Goal: Transaction & Acquisition: Purchase product/service

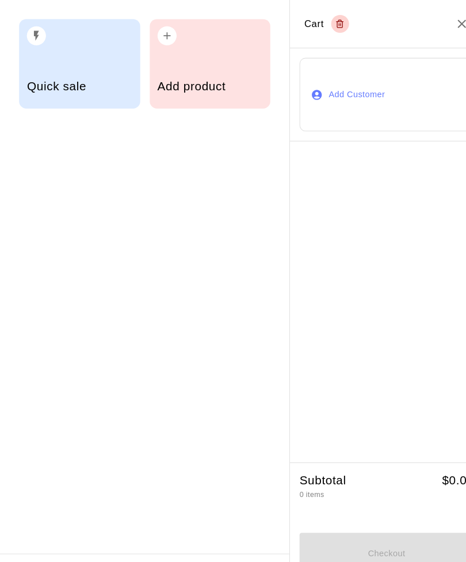
click at [200, 66] on div "Add product" at bounding box center [202, 84] width 101 height 41
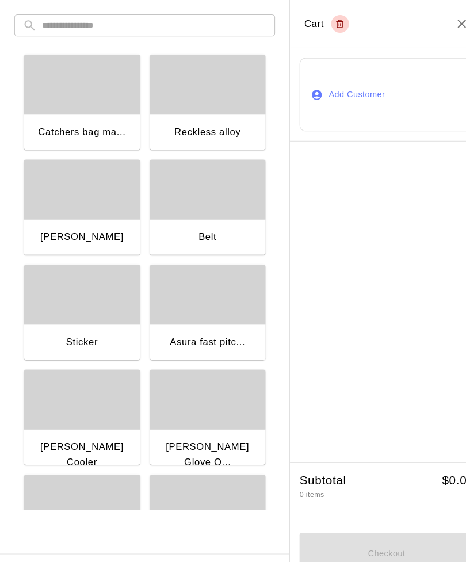
click at [205, 103] on div "button" at bounding box center [200, 81] width 112 height 58
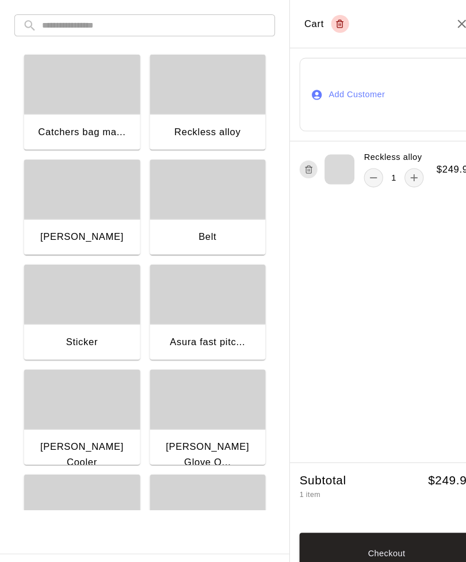
click at [357, 176] on icon "remove" at bounding box center [361, 172] width 12 height 12
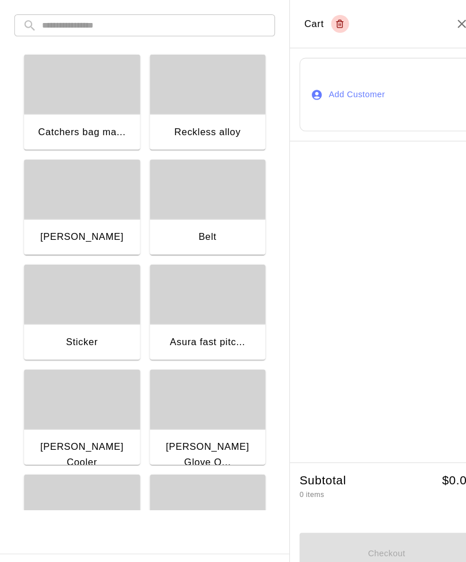
click at [54, 31] on input "text" at bounding box center [148, 24] width 217 height 21
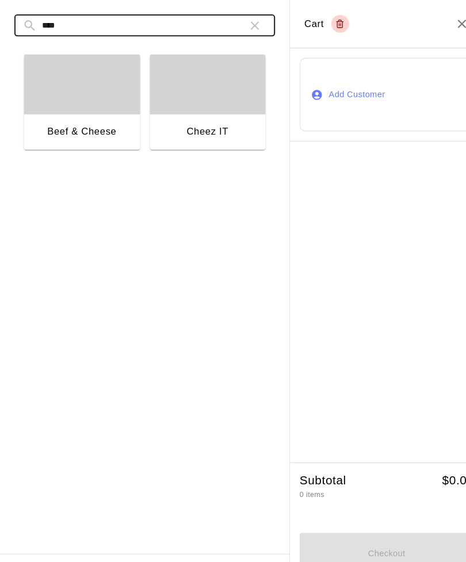
type input "****"
click at [189, 111] on div "Cheez IT" at bounding box center [200, 128] width 112 height 37
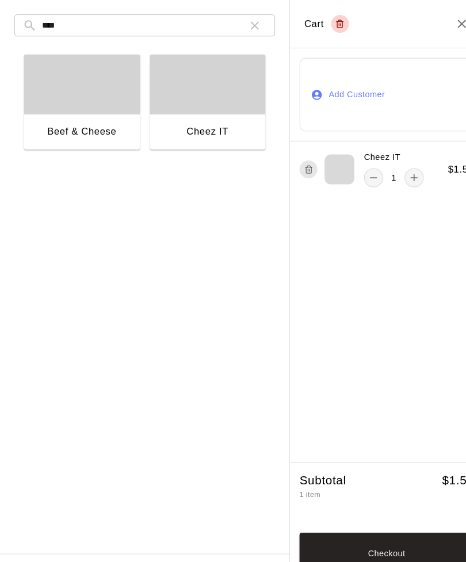
click at [244, 25] on icon "button" at bounding box center [246, 25] width 14 height 14
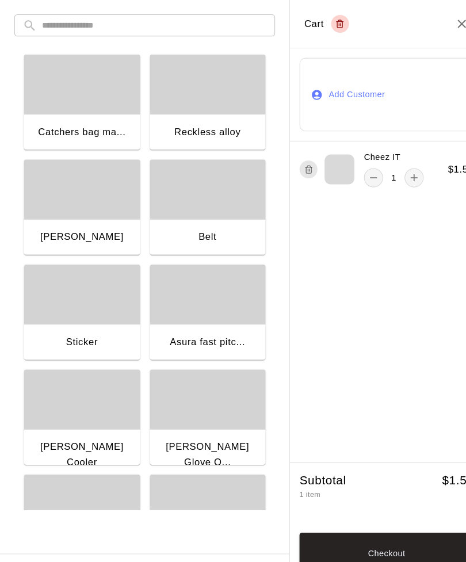
click at [61, 30] on input "text" at bounding box center [148, 24] width 217 height 21
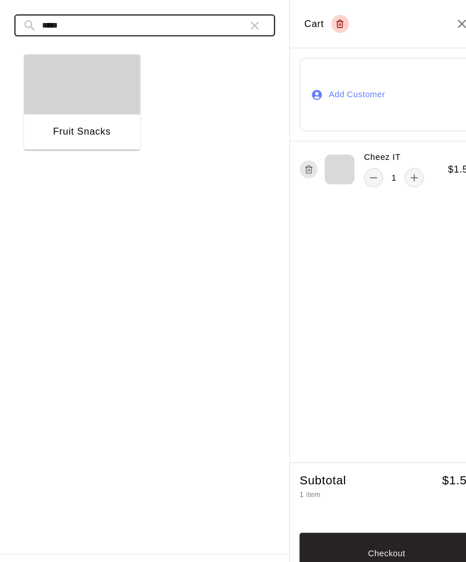
type input "*****"
click at [66, 98] on div "button" at bounding box center [79, 81] width 112 height 58
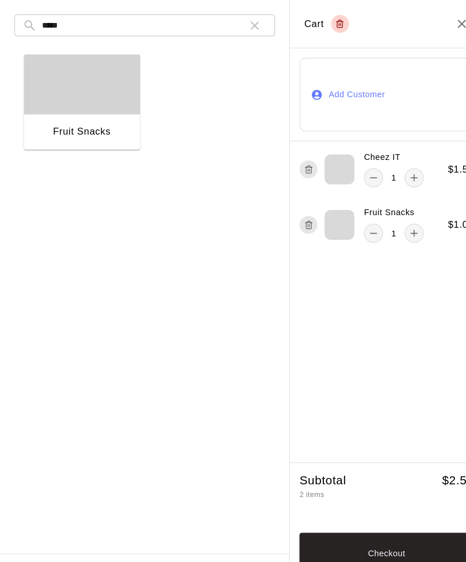
click at [249, 28] on icon "button" at bounding box center [246, 25] width 8 height 8
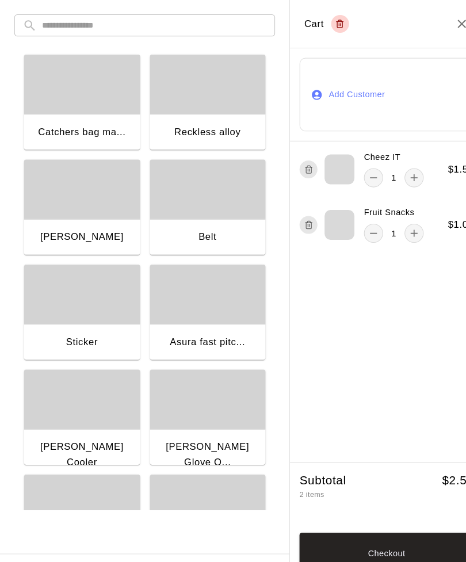
click at [78, 18] on input "text" at bounding box center [148, 24] width 217 height 21
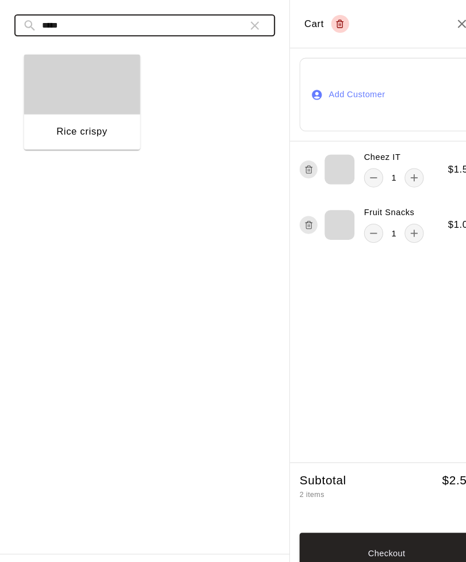
type input "*****"
click at [70, 87] on div "button" at bounding box center [79, 81] width 112 height 58
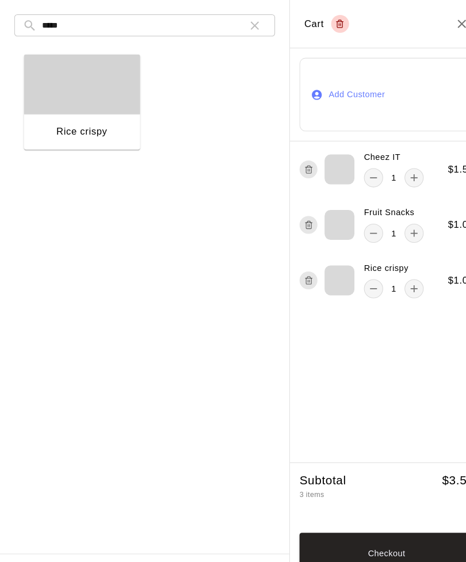
click at [241, 22] on icon "button" at bounding box center [246, 25] width 14 height 14
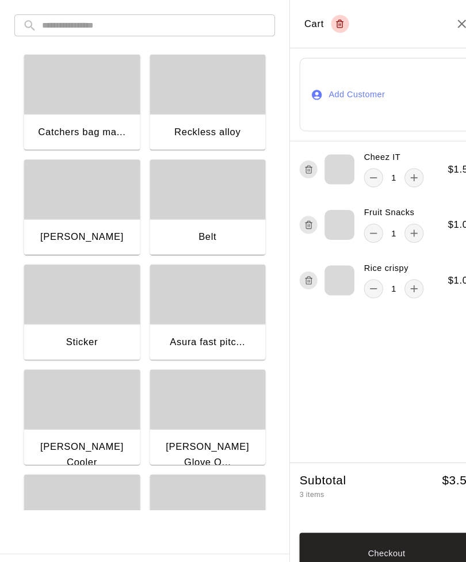
click at [52, 27] on input "text" at bounding box center [148, 24] width 217 height 21
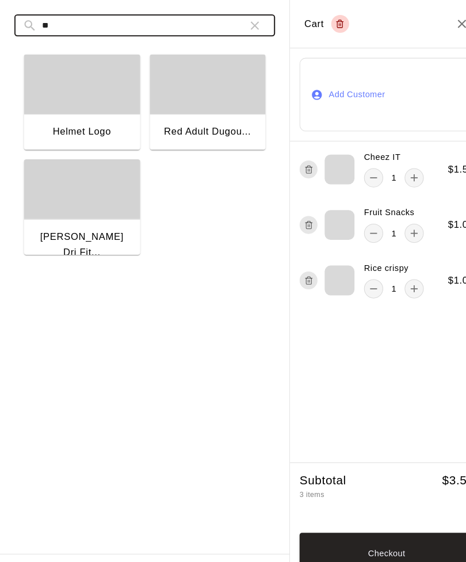
type input "*"
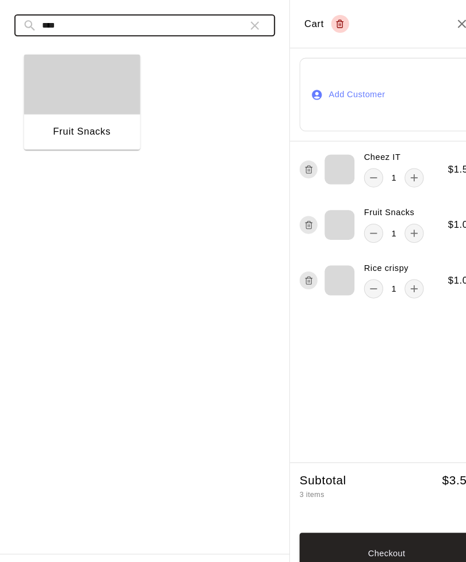
type input "****"
click at [54, 101] on div "button" at bounding box center [79, 81] width 112 height 58
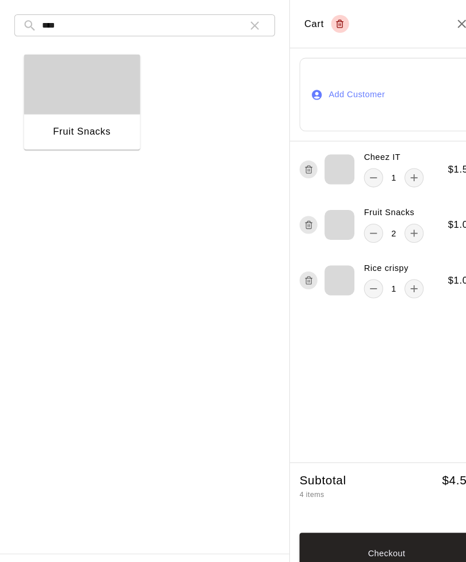
click at [253, 29] on button "button" at bounding box center [245, 24] width 23 height 23
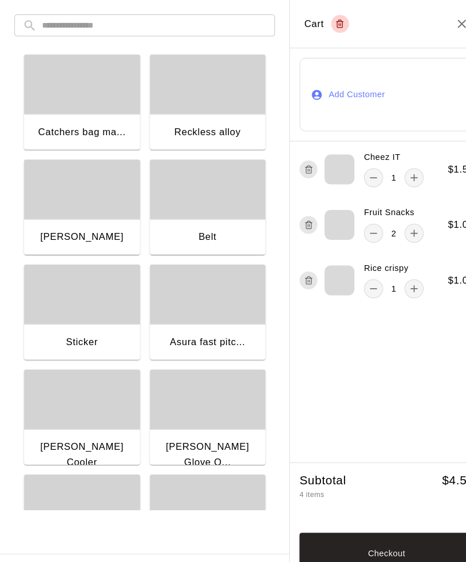
click at [56, 32] on input "text" at bounding box center [148, 24] width 217 height 21
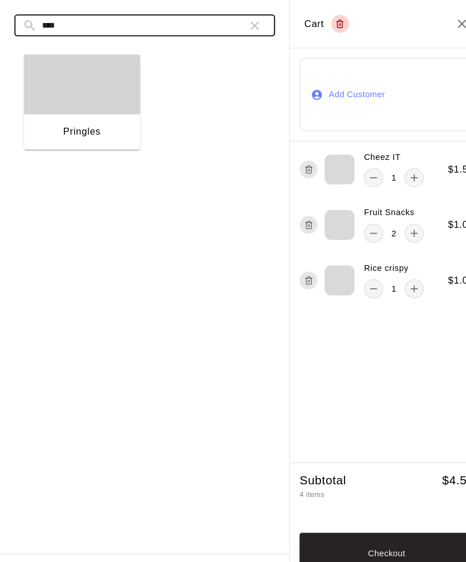
type input "****"
click at [63, 108] on div "button" at bounding box center [79, 81] width 112 height 58
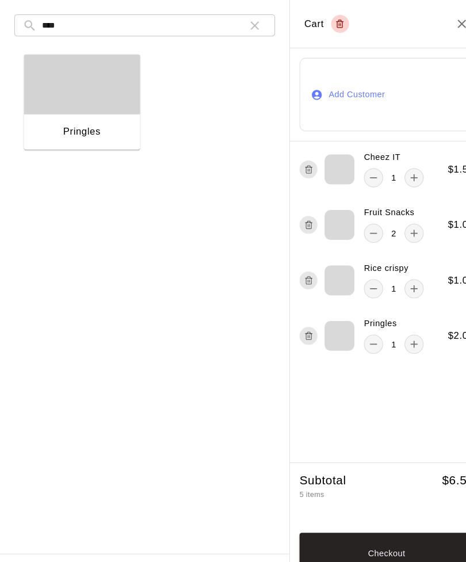
click at [199, 26] on input "****" at bounding box center [134, 24] width 189 height 21
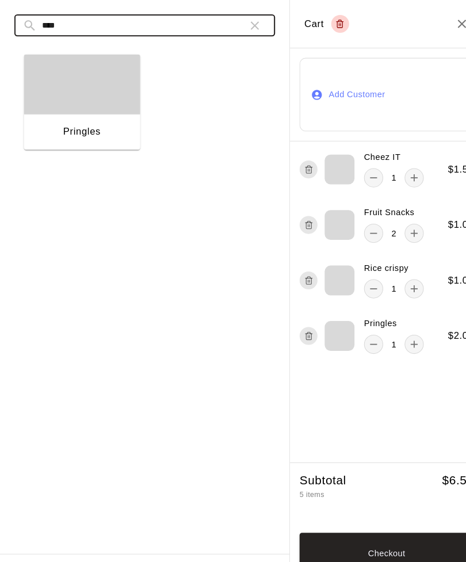
click at [247, 29] on icon "button" at bounding box center [246, 25] width 14 height 14
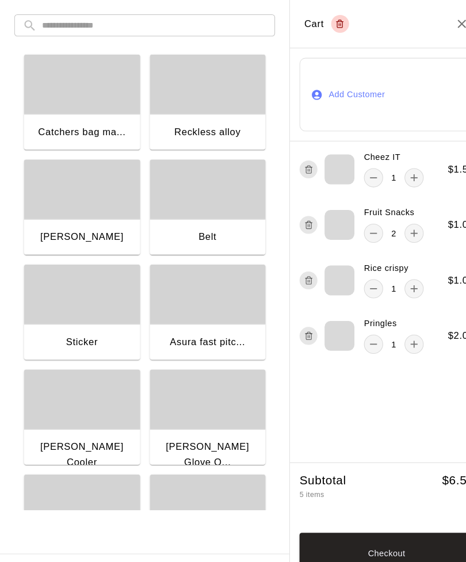
click at [73, 28] on input "text" at bounding box center [148, 24] width 217 height 21
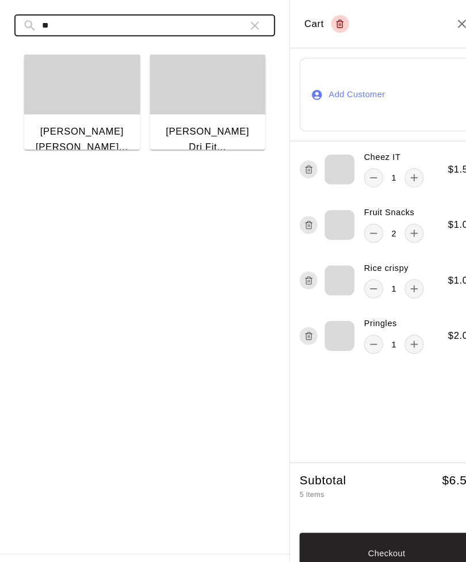
type input "*"
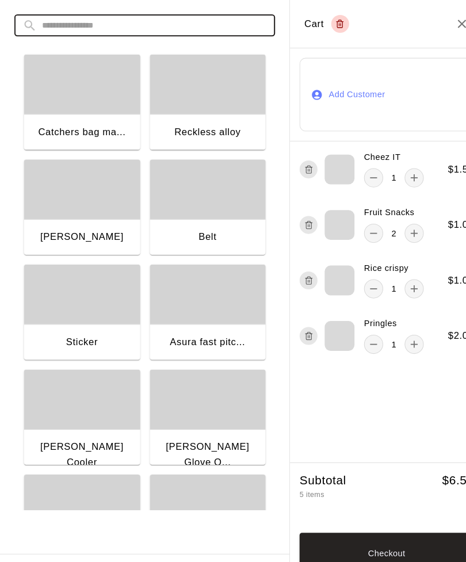
click at [394, 174] on icon "add" at bounding box center [400, 172] width 12 height 12
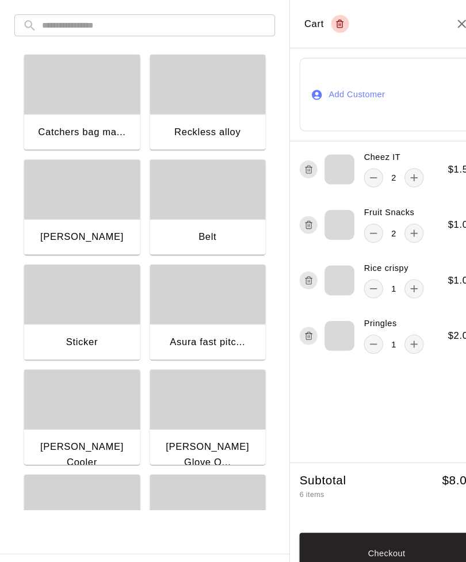
click at [340, 531] on button "Checkout" at bounding box center [373, 533] width 168 height 39
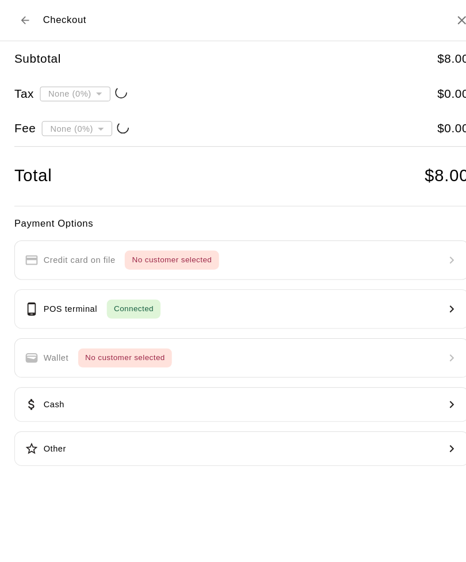
type input "**********"
click at [56, 292] on p "POS terminal" at bounding box center [68, 298] width 52 height 12
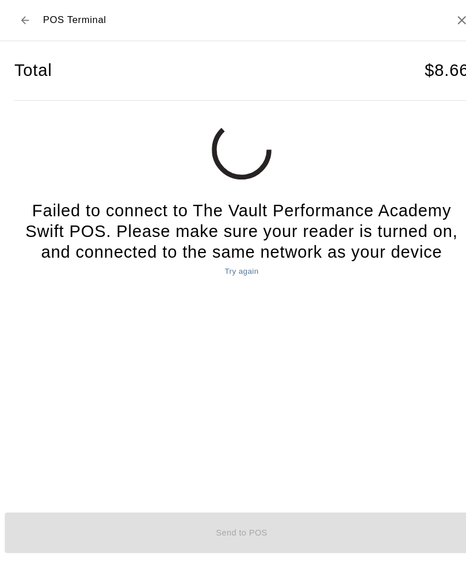
click at [226, 261] on button "Try again" at bounding box center [233, 262] width 39 height 18
click at [29, 17] on icon "Back to checkout" at bounding box center [24, 20] width 12 height 12
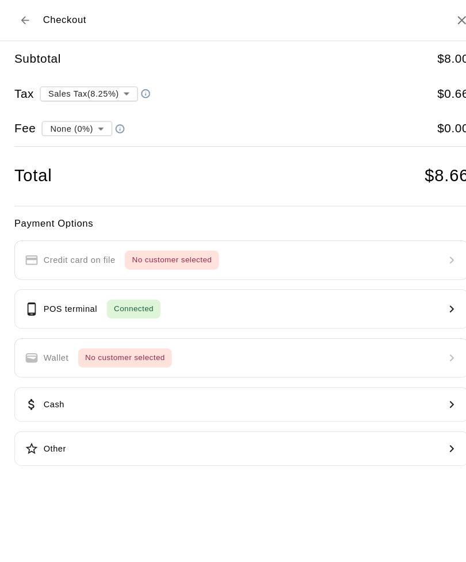
click at [47, 390] on p "Cash" at bounding box center [52, 390] width 20 height 12
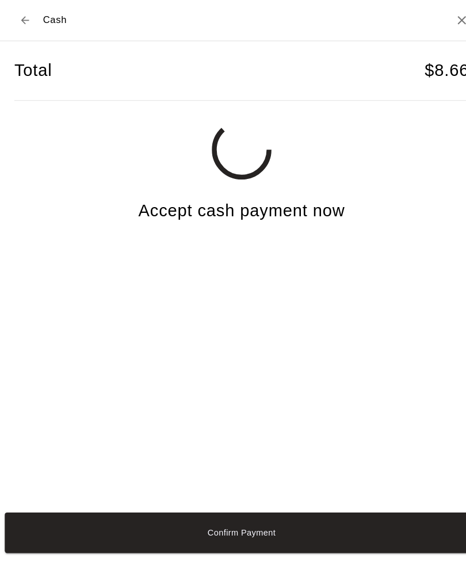
scroll to position [8, 0]
click at [218, 532] on button "Confirm Payment" at bounding box center [233, 513] width 457 height 39
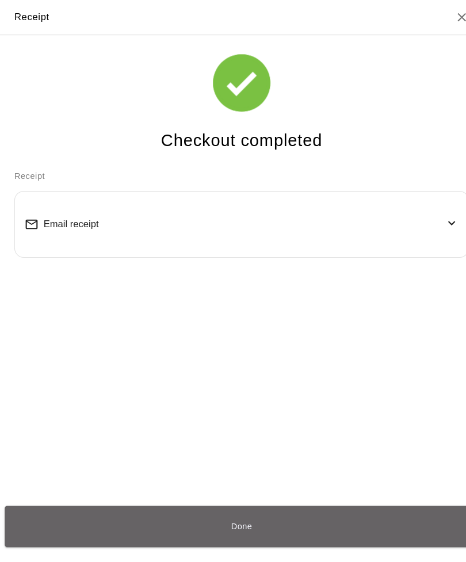
scroll to position [2, 0]
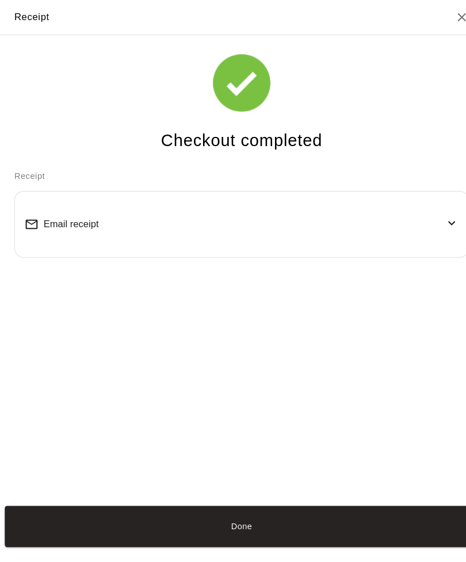
click at [227, 522] on button "Done" at bounding box center [233, 507] width 457 height 39
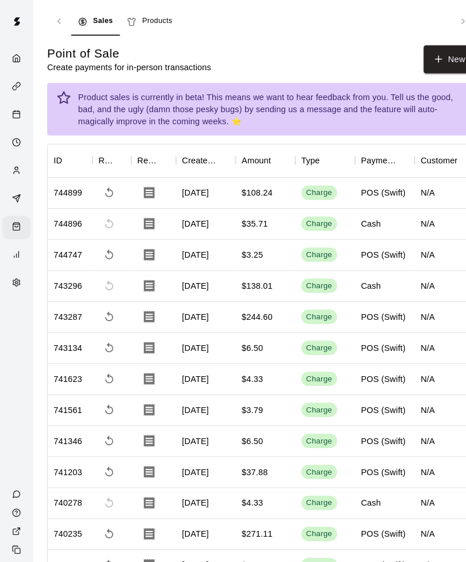
click at [216, 527] on button "Done" at bounding box center [233, 507] width 457 height 39
